Goal: Navigation & Orientation: Find specific page/section

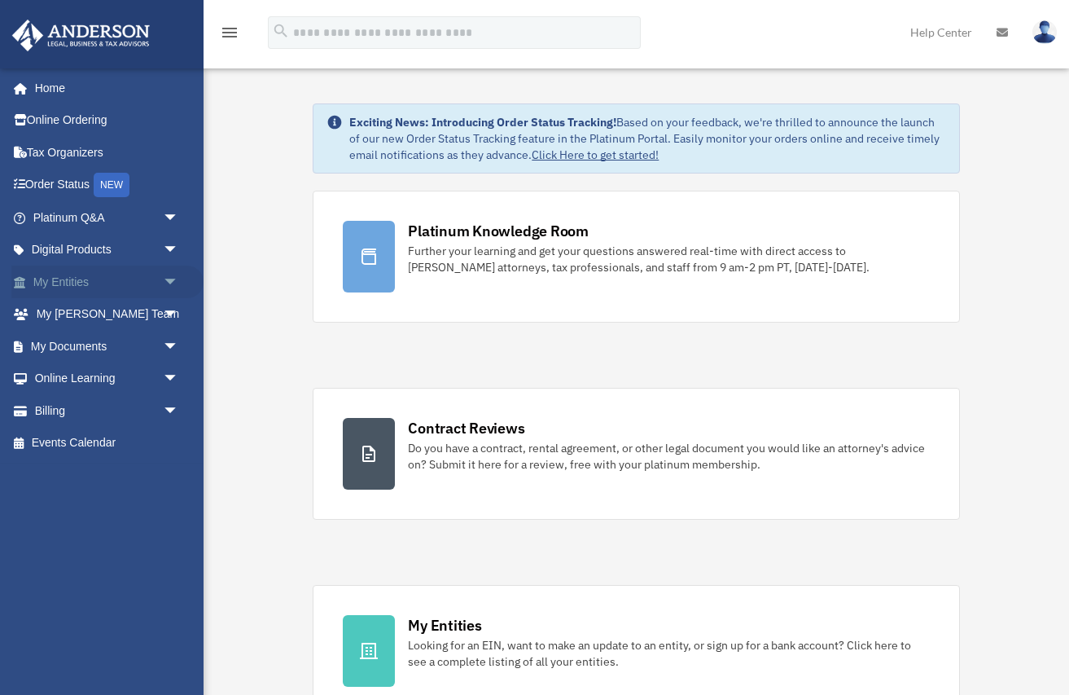
click at [77, 278] on link "My Entities arrow_drop_down" at bounding box center [107, 282] width 192 height 33
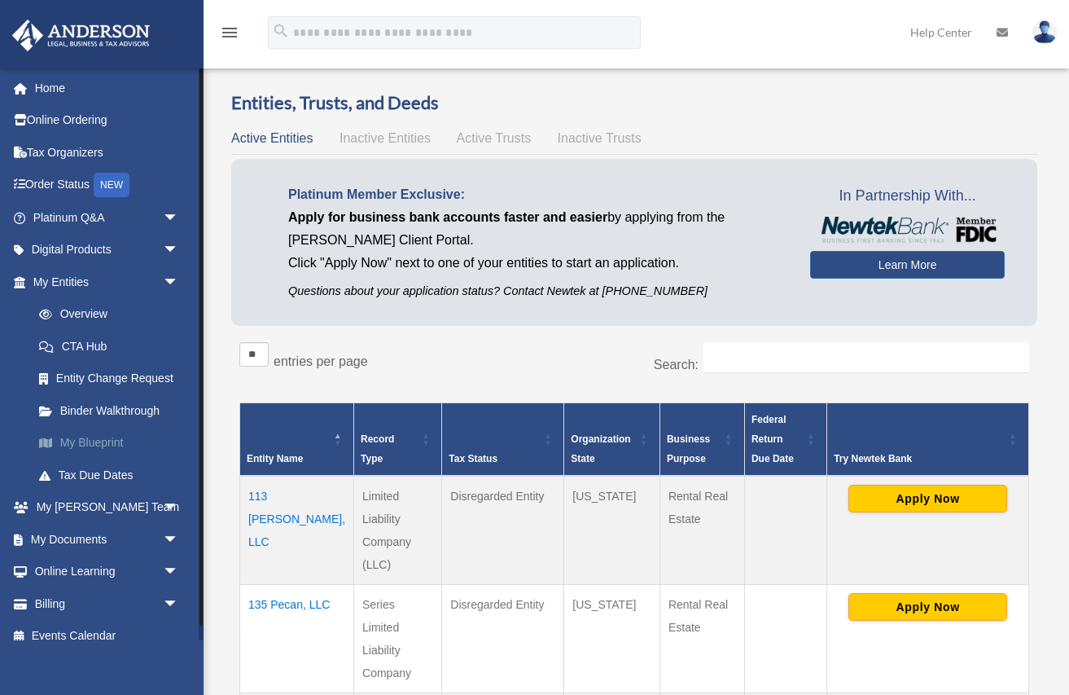
click at [105, 445] on link "My Blueprint" at bounding box center [113, 443] width 181 height 33
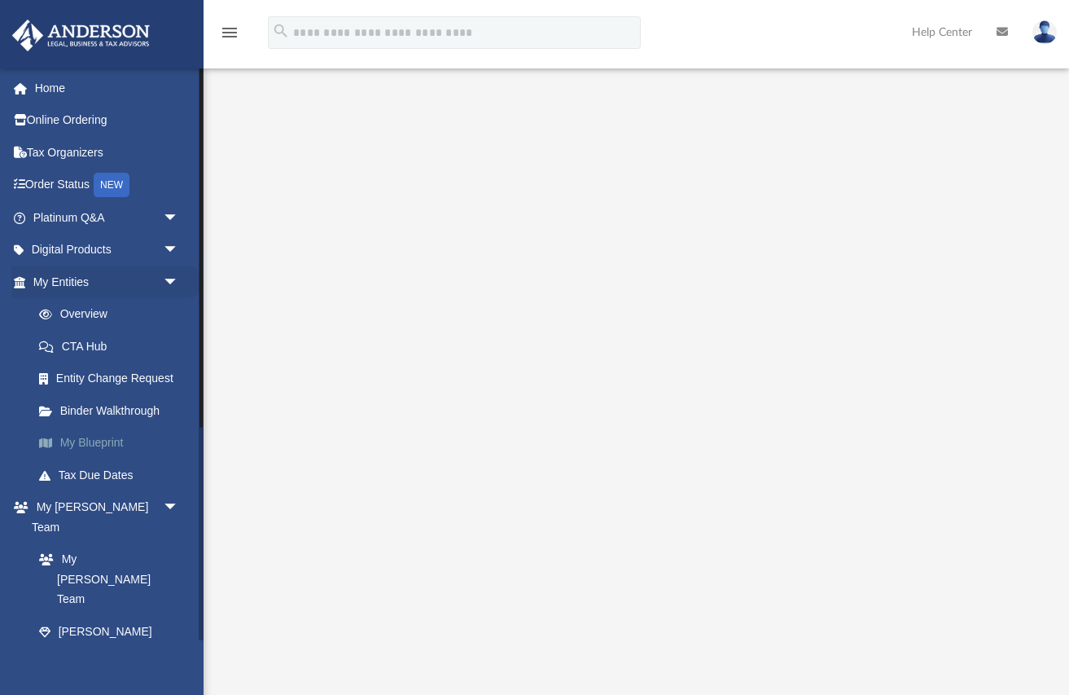
click at [98, 450] on link "My Blueprint" at bounding box center [113, 443] width 181 height 33
click at [98, 448] on link "My Blueprint" at bounding box center [113, 443] width 181 height 33
click at [94, 538] on link "My [PERSON_NAME] Team" at bounding box center [113, 549] width 181 height 52
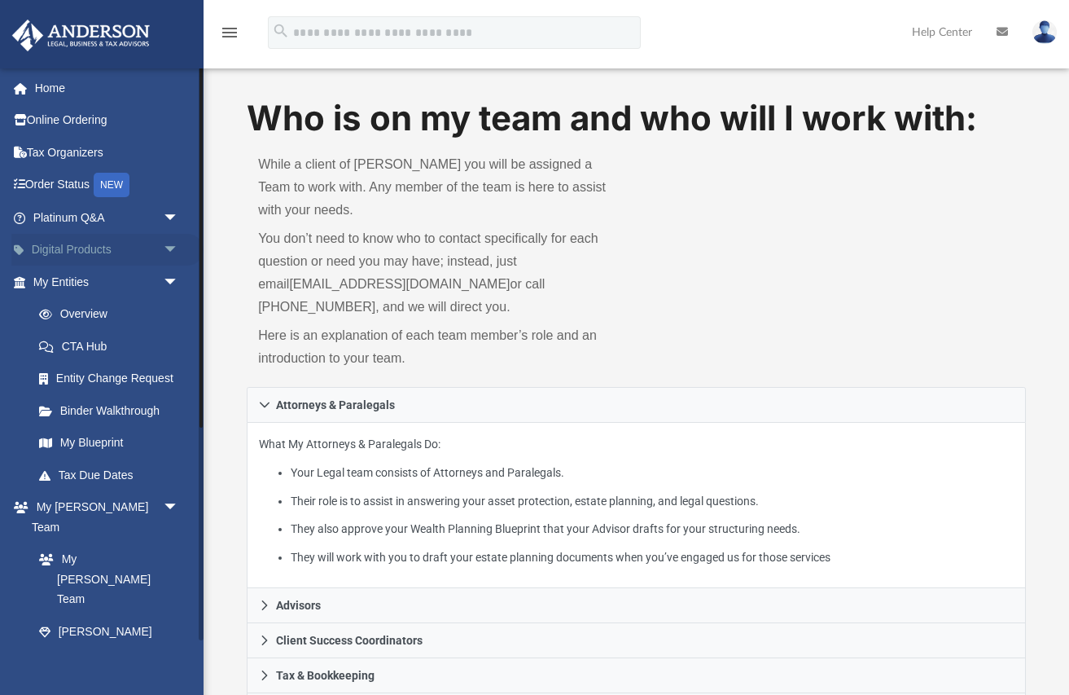
click at [168, 249] on span "arrow_drop_down" at bounding box center [179, 250] width 33 height 33
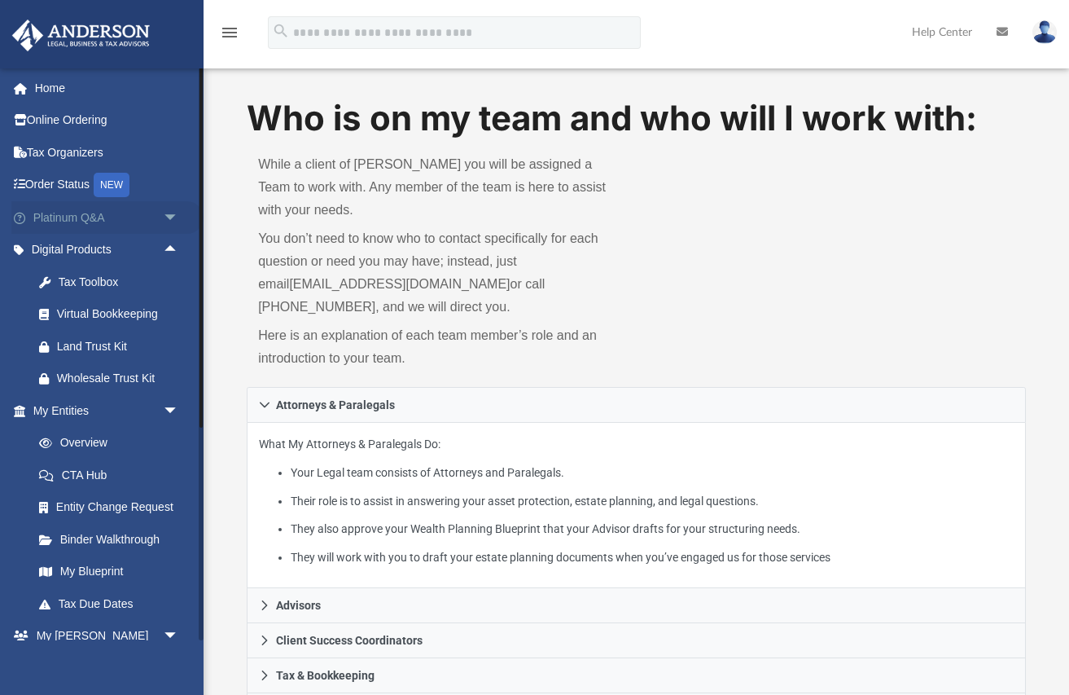
click at [173, 213] on span "arrow_drop_down" at bounding box center [179, 217] width 33 height 33
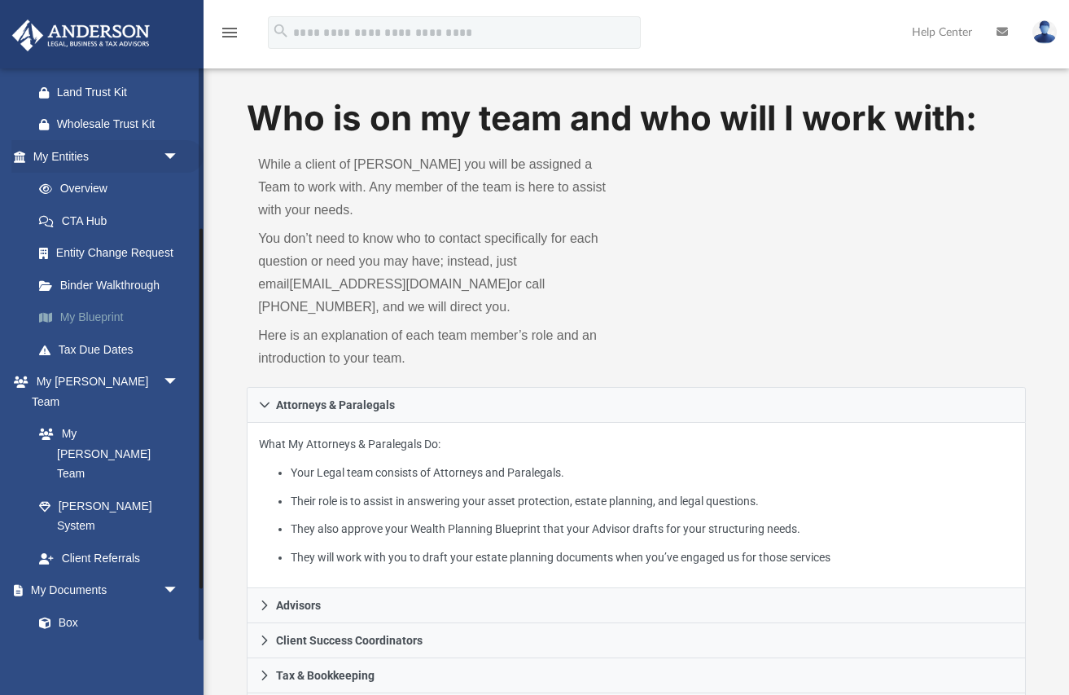
scroll to position [617, 0]
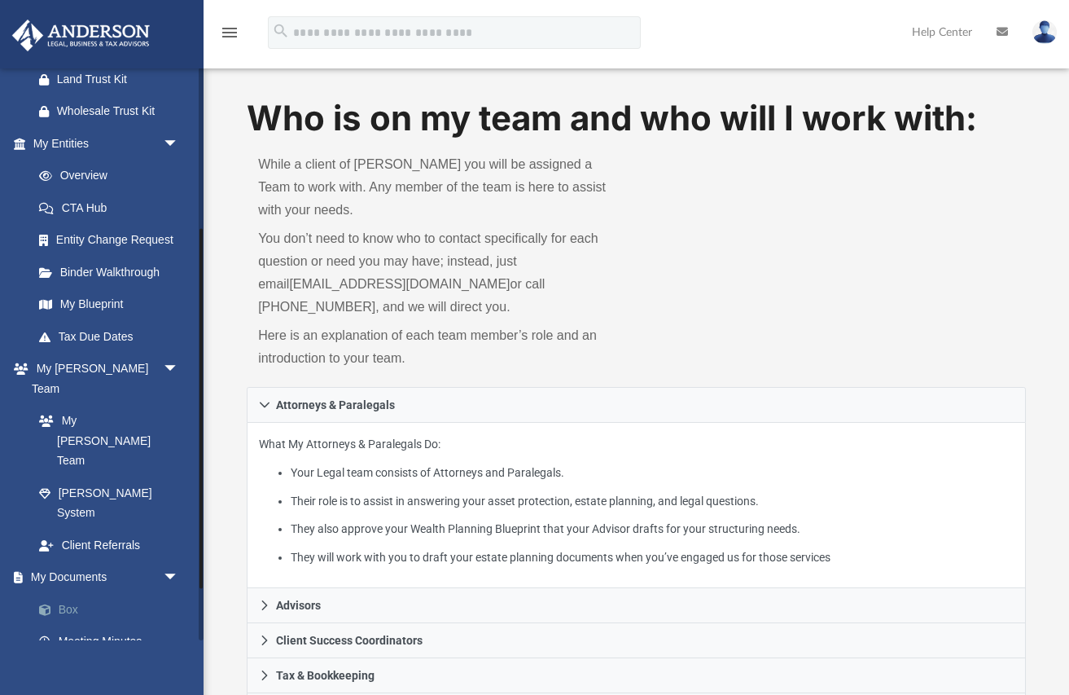
click at [68, 593] on link "Box" at bounding box center [113, 609] width 181 height 33
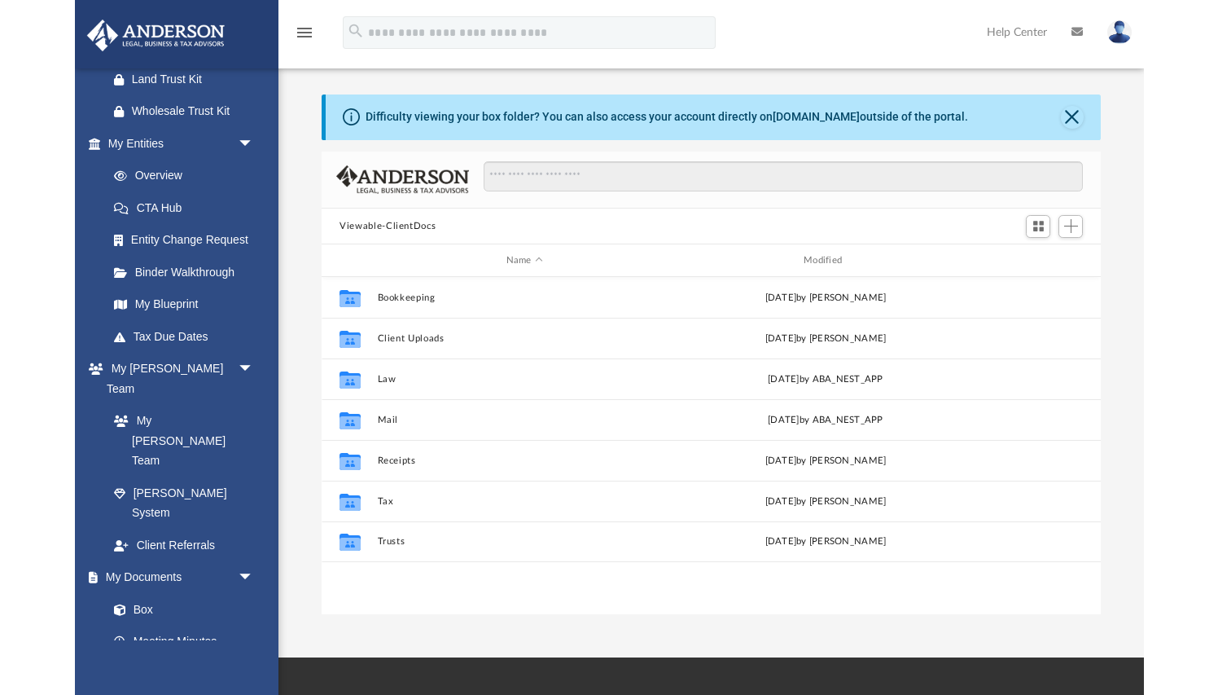
scroll to position [370, 779]
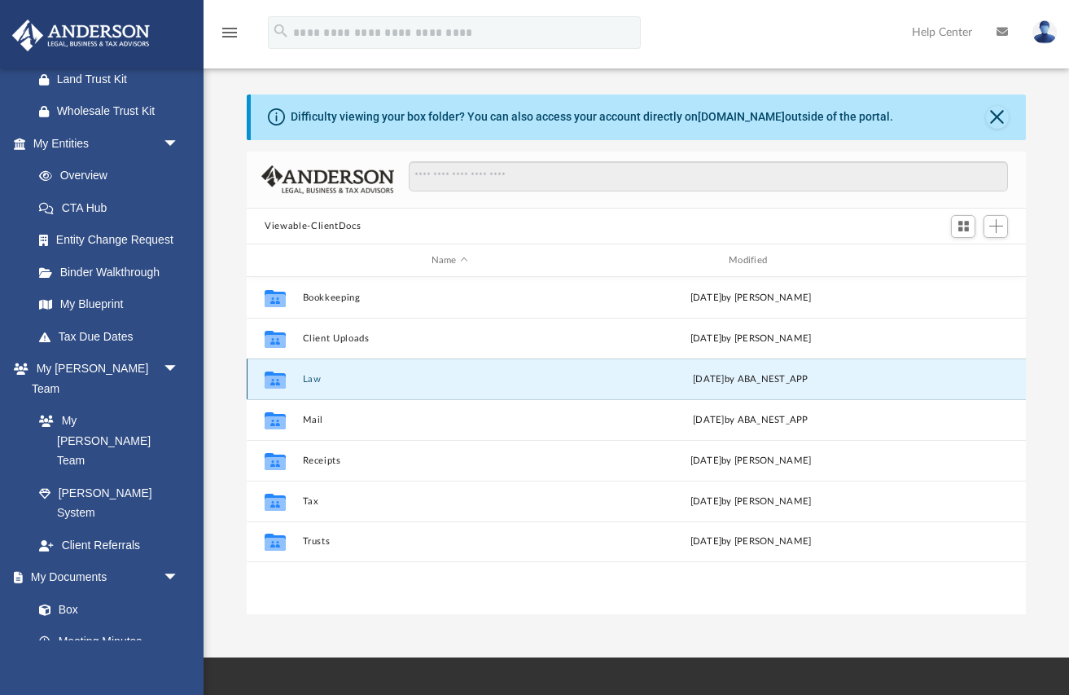
click at [314, 381] on button "Law" at bounding box center [450, 379] width 294 height 11
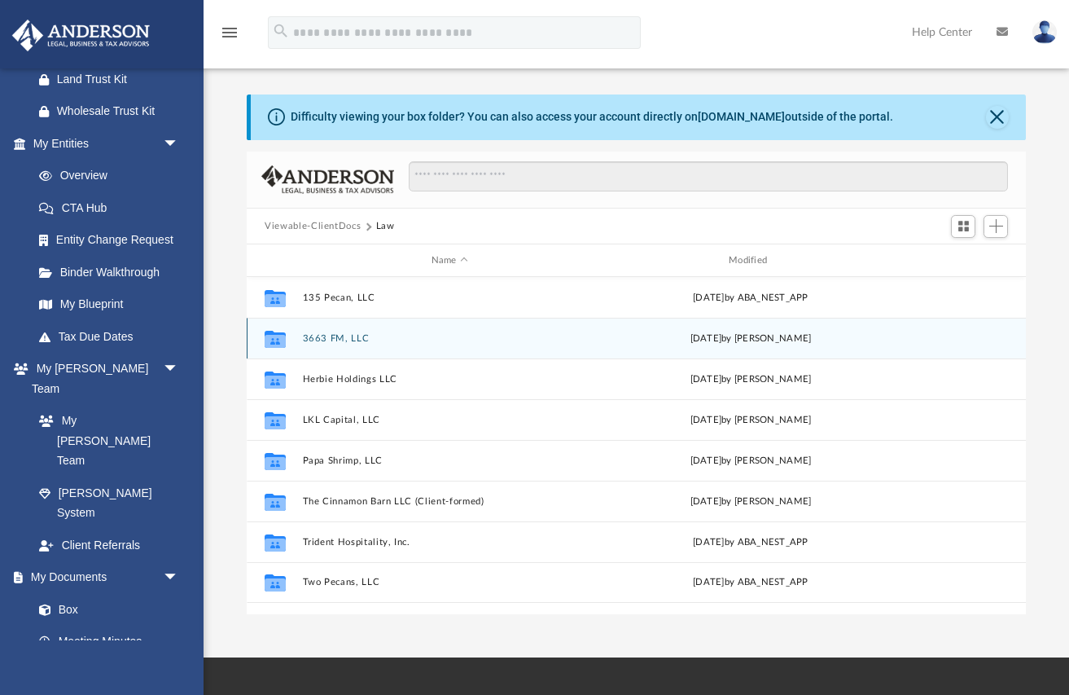
click at [320, 341] on button "3663 FM, LLC" at bounding box center [450, 338] width 294 height 11
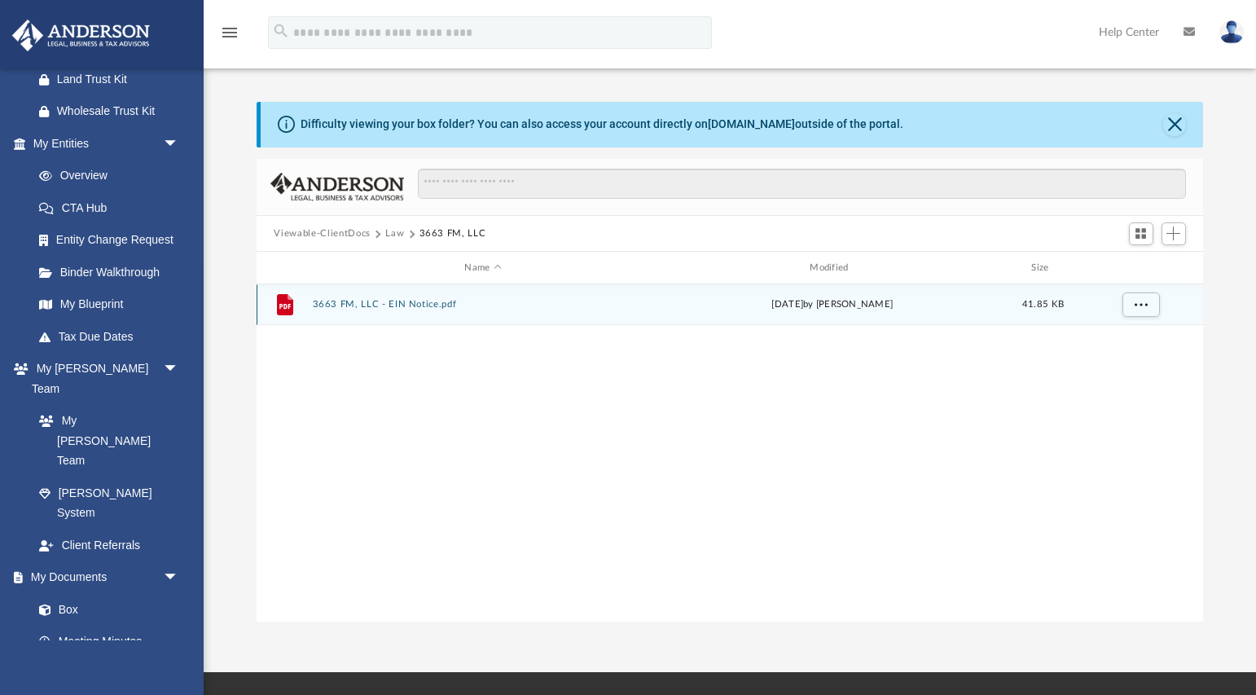
scroll to position [370, 946]
